Goal: Navigation & Orientation: Find specific page/section

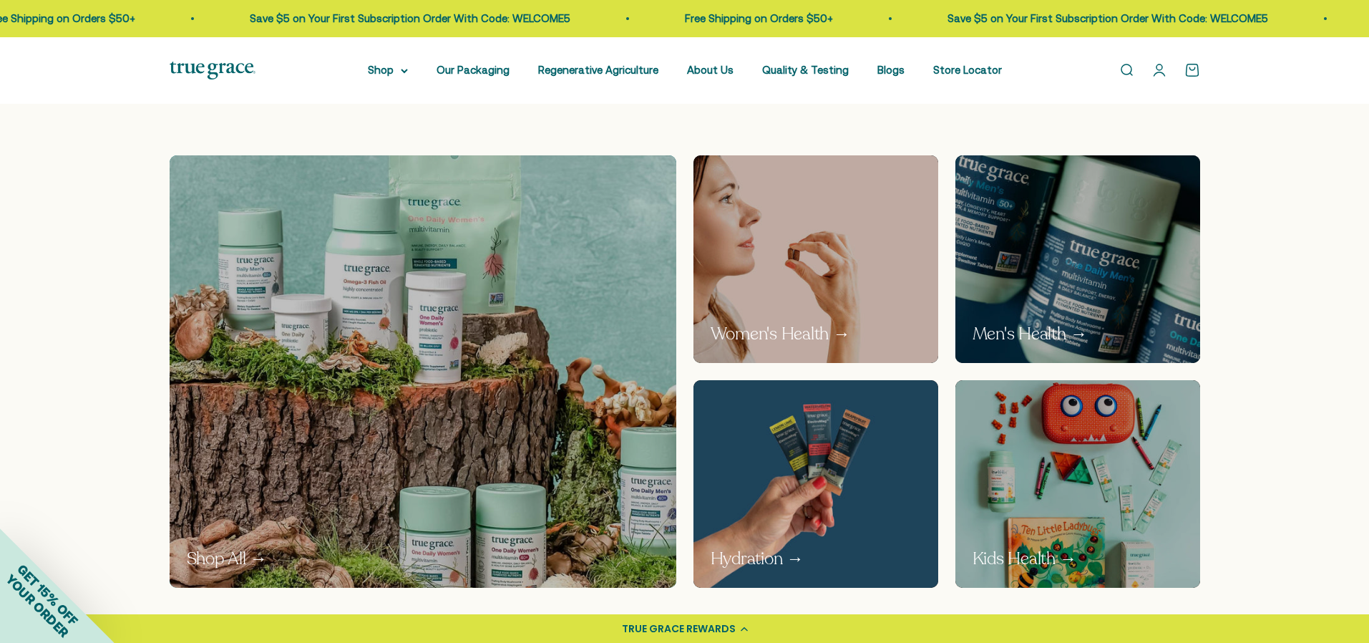
scroll to position [780, 0]
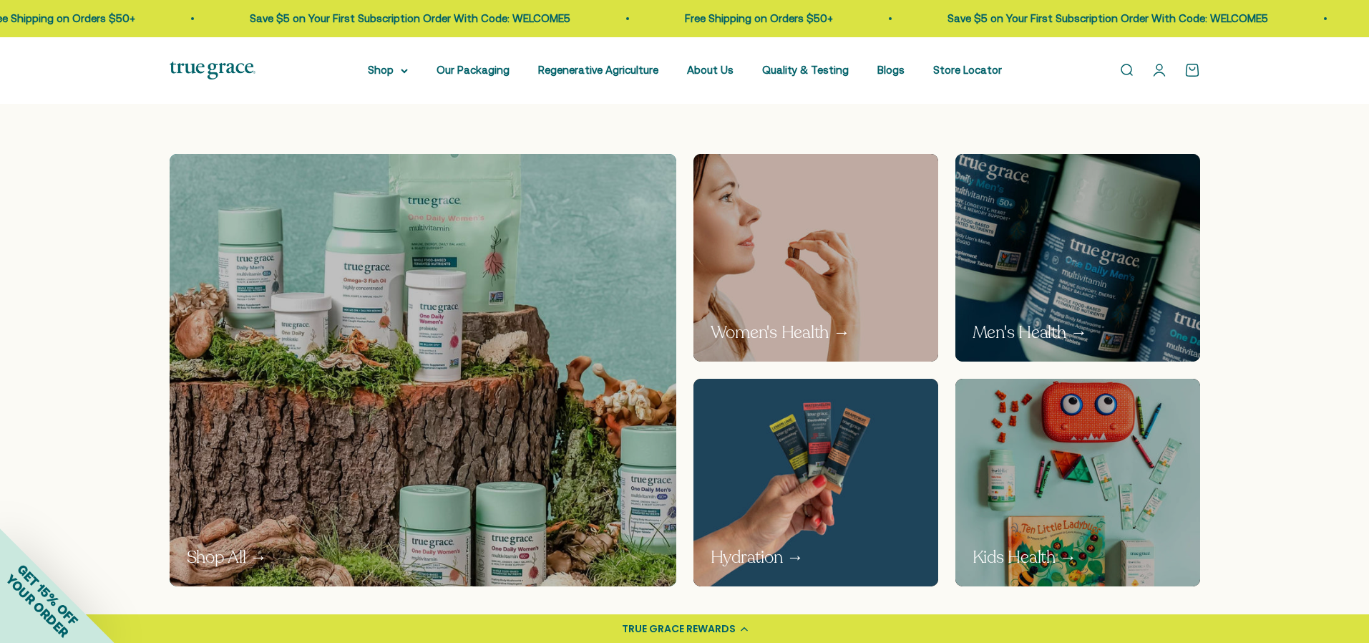
click at [1026, 331] on p "Men's Health →" at bounding box center [1030, 333] width 115 height 24
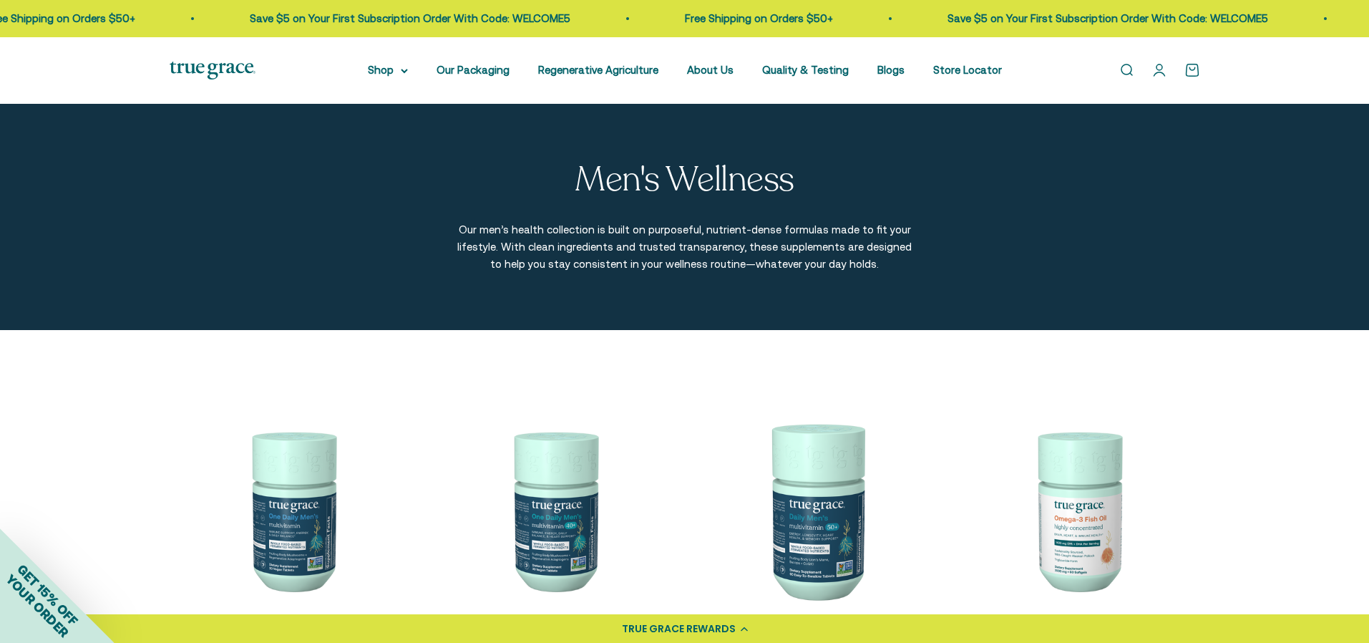
click at [192, 69] on img at bounding box center [213, 71] width 86 height 18
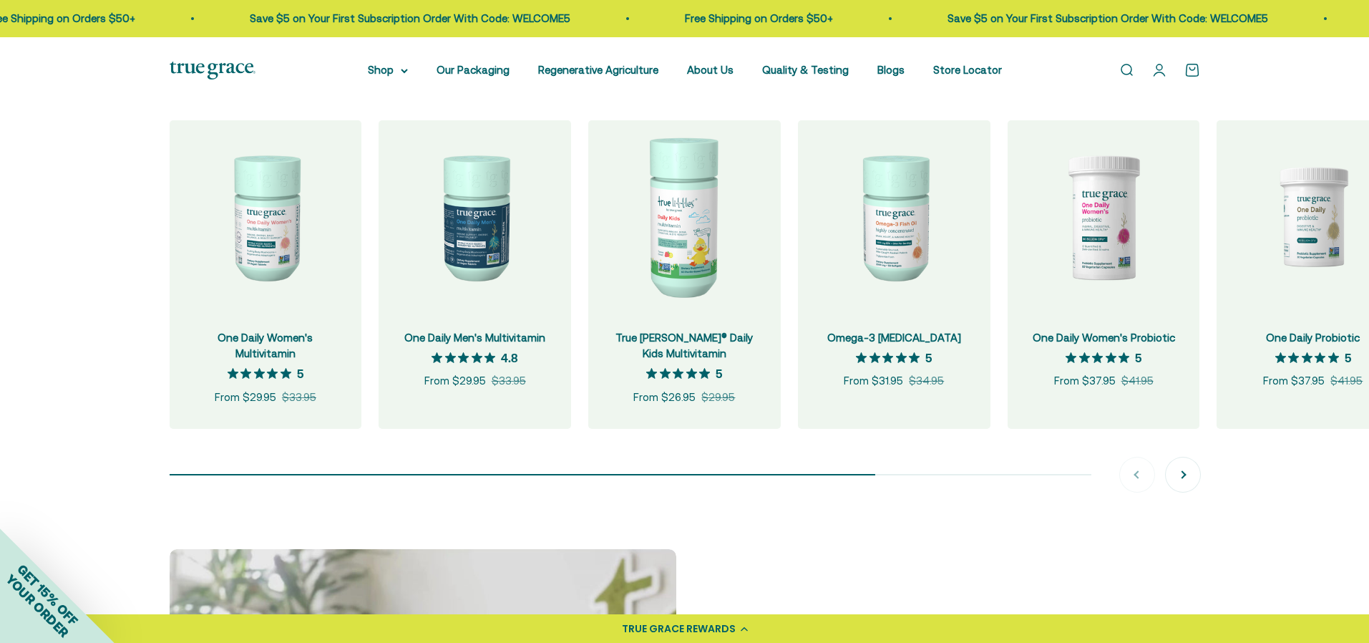
scroll to position [1529, 0]
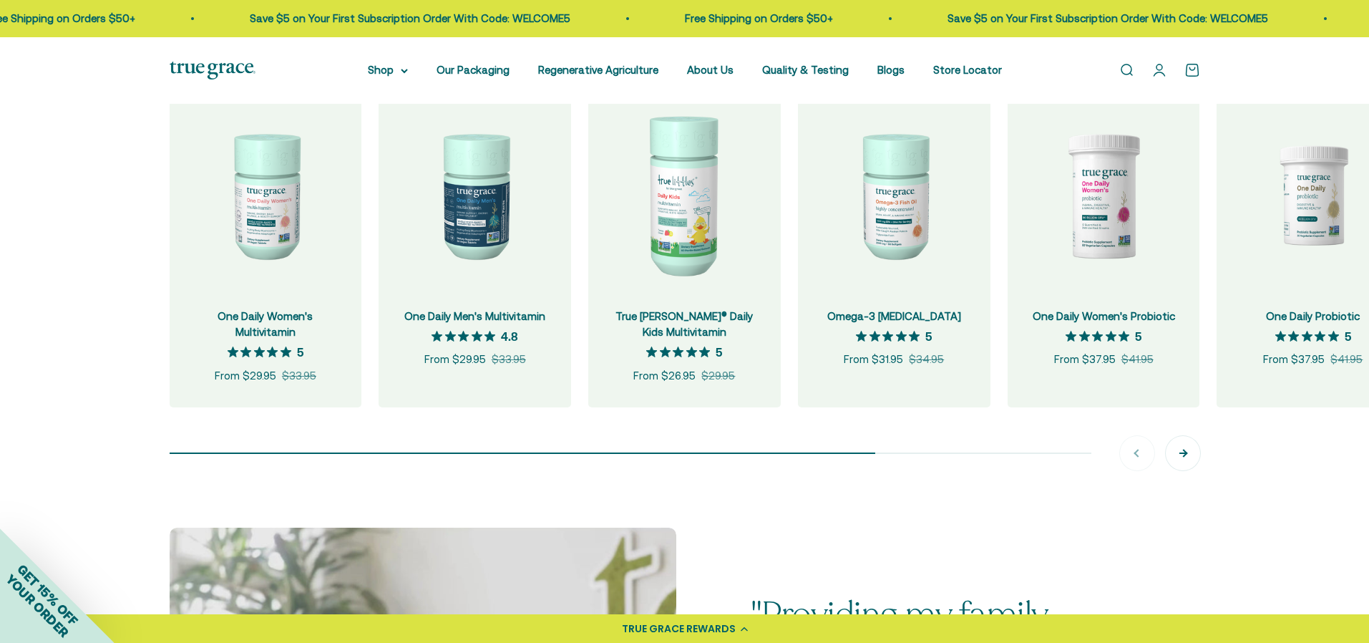
click at [1187, 460] on button "Next" at bounding box center [1183, 453] width 34 height 34
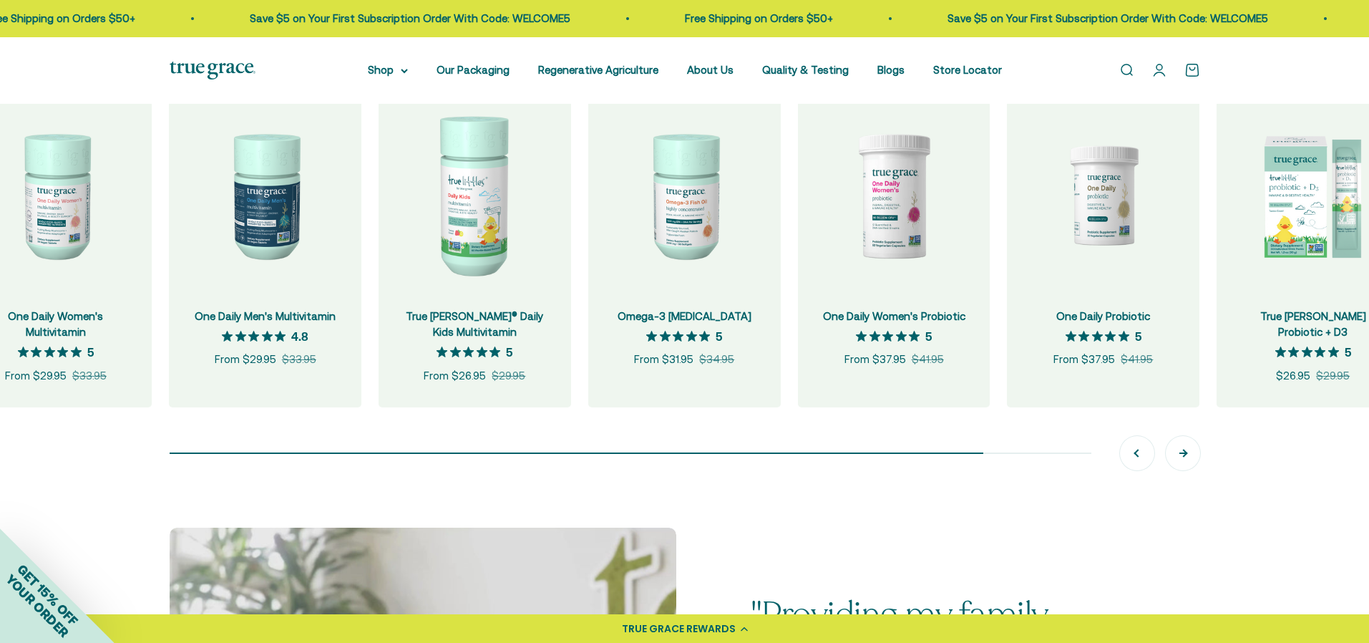
click at [1181, 455] on button "Next" at bounding box center [1183, 453] width 34 height 34
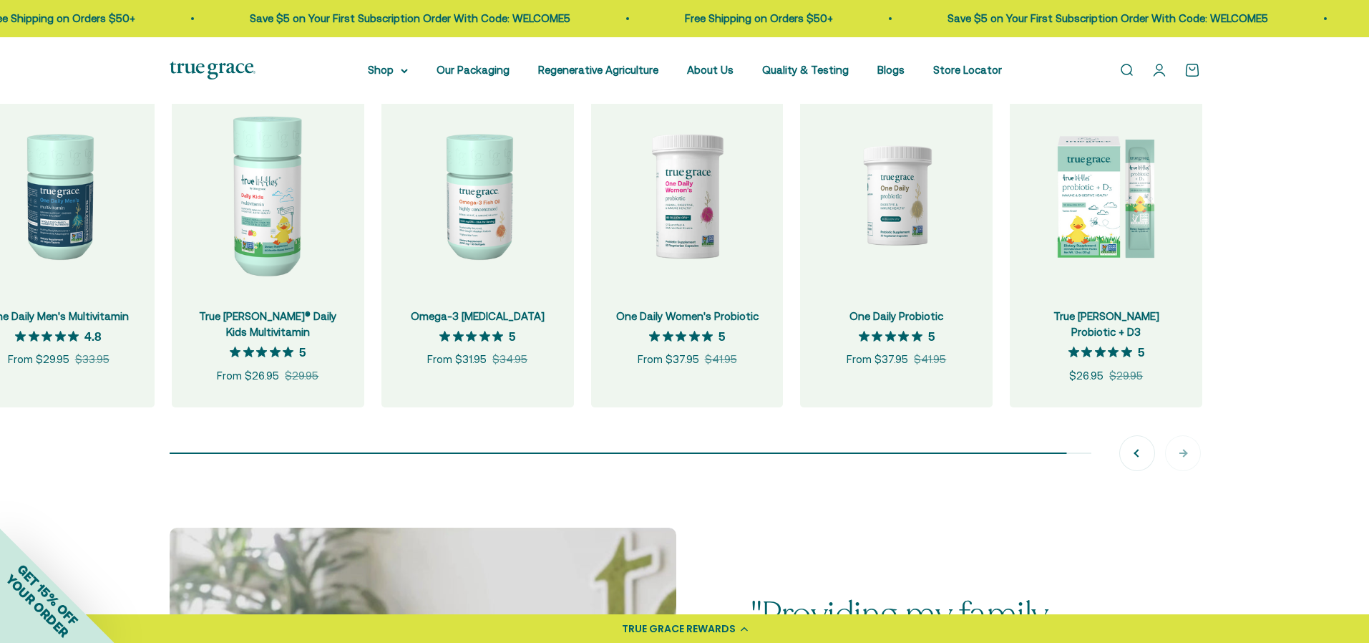
scroll to position [0, 419]
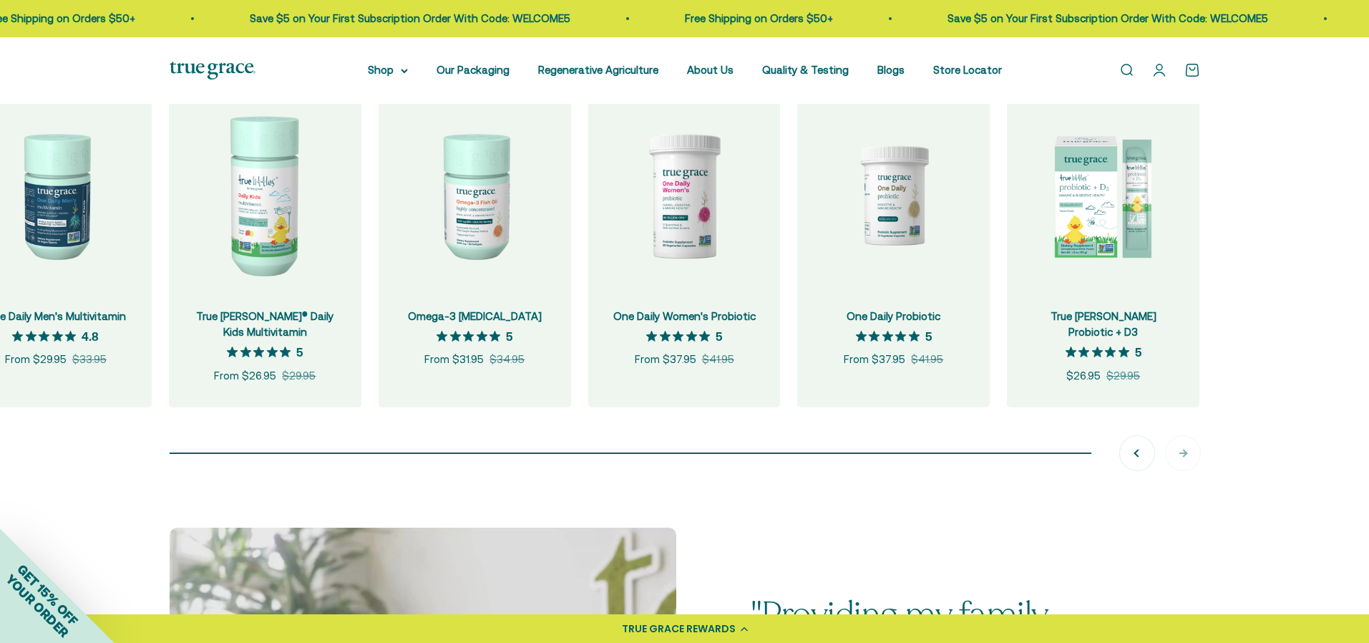
click at [1181, 455] on div "Previous Next" at bounding box center [1160, 453] width 80 height 34
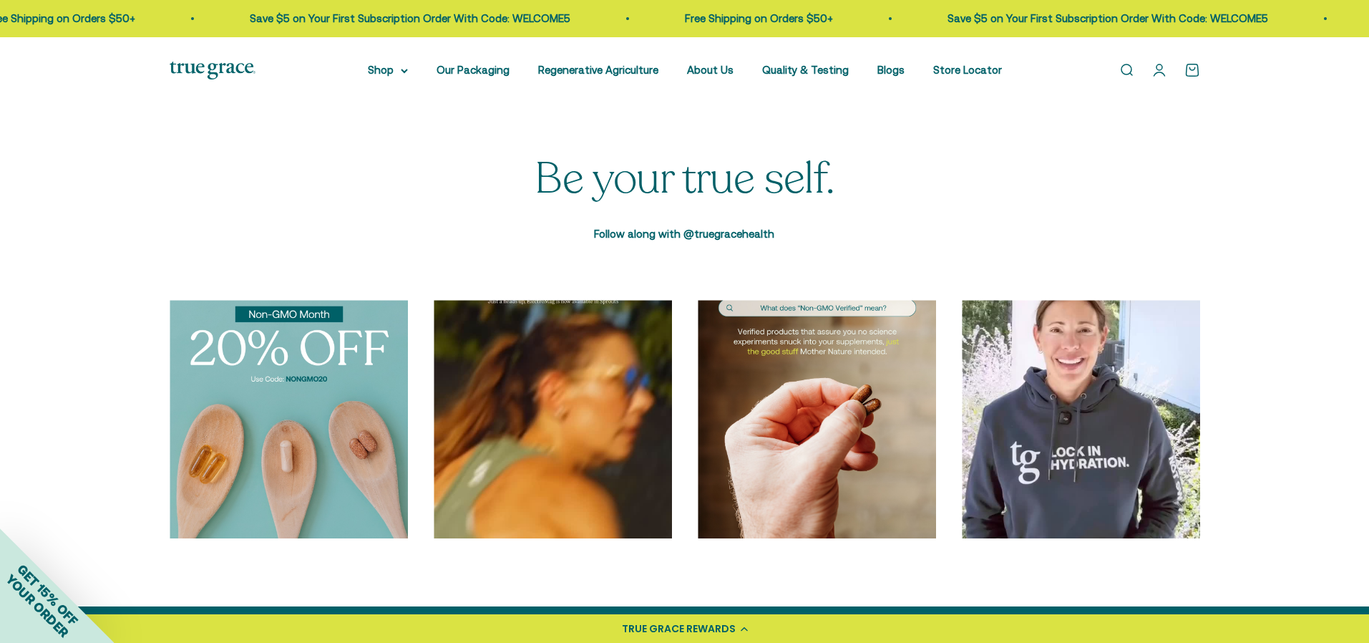
scroll to position [4555, 0]
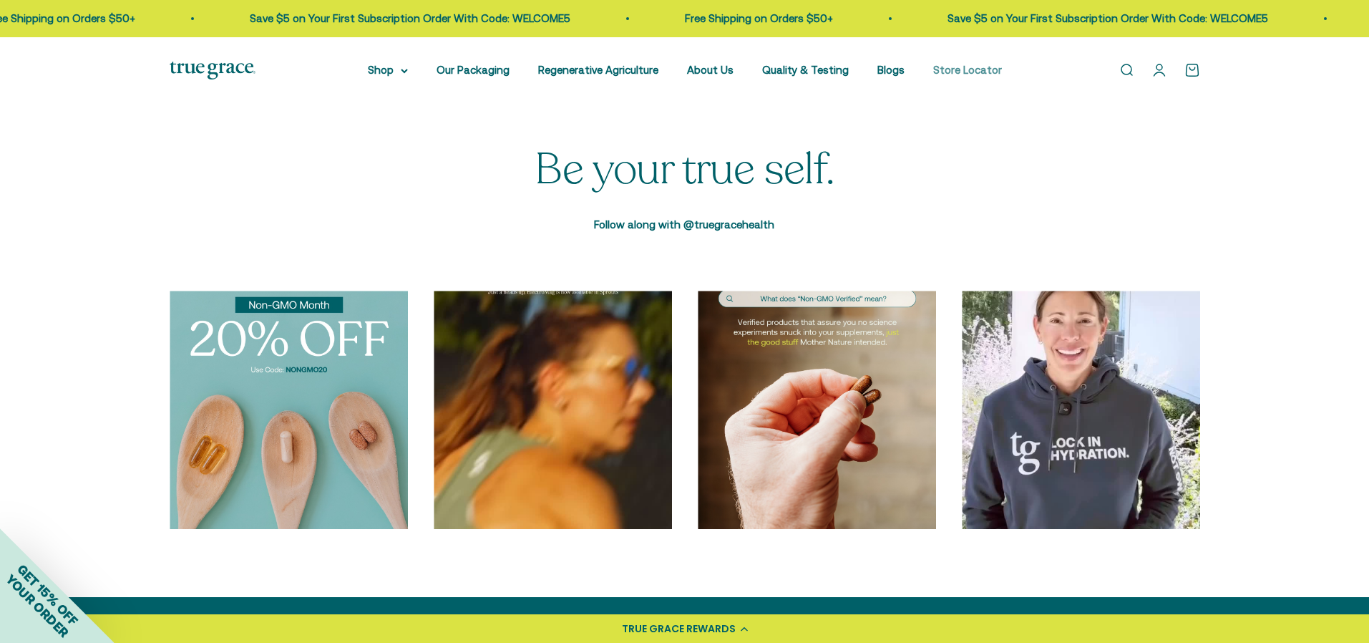
click at [969, 71] on link "Store Locator" at bounding box center [967, 70] width 69 height 12
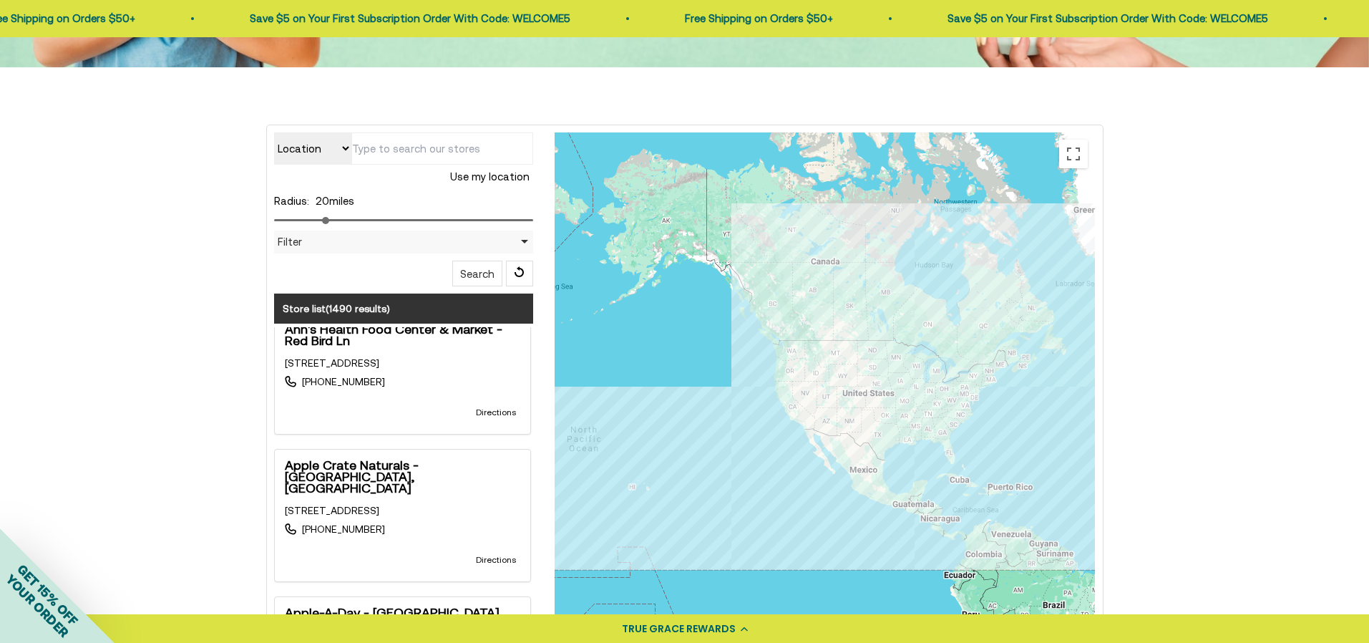
scroll to position [3578, 0]
click at [401, 151] on input "text" at bounding box center [442, 148] width 182 height 32
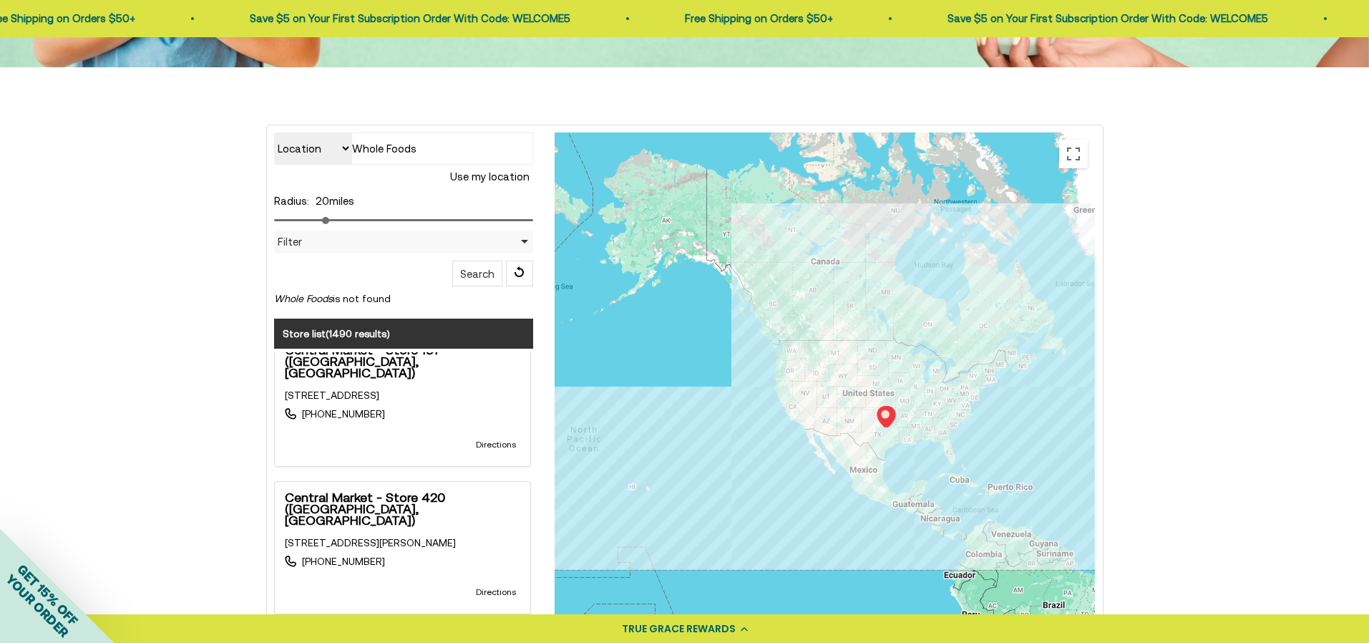
scroll to position [12098, 0]
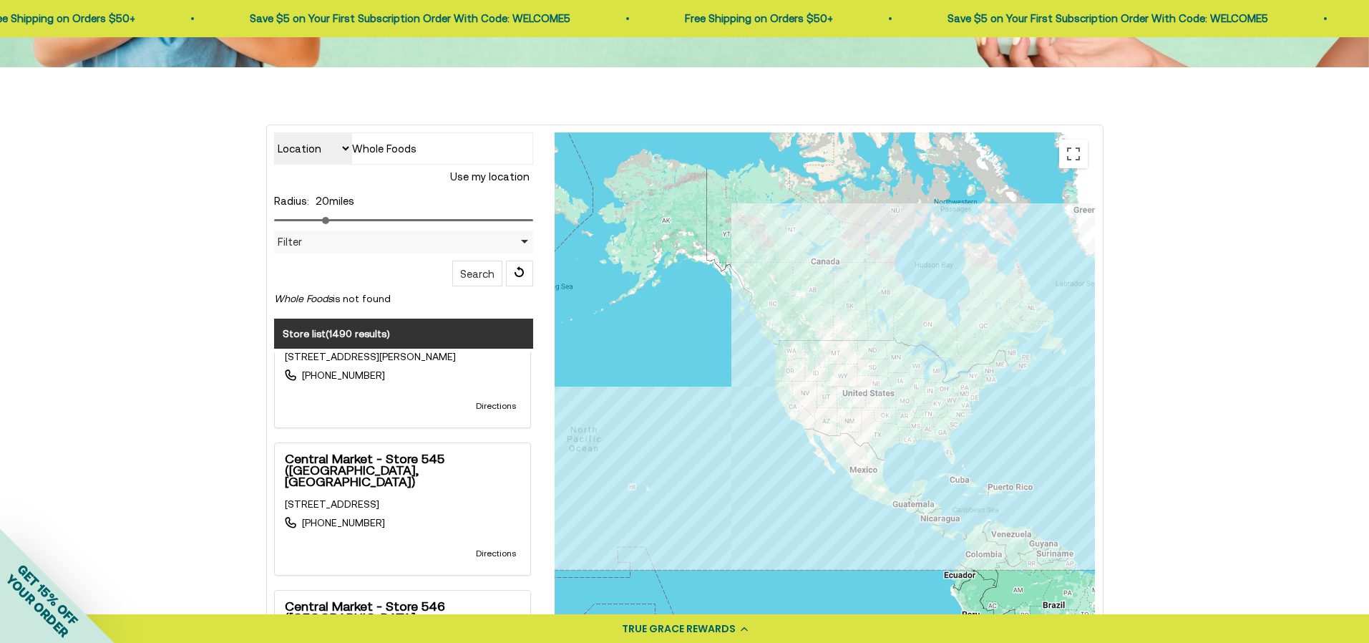
type input "Whole Foods"
